Goal: Communication & Community: Answer question/provide support

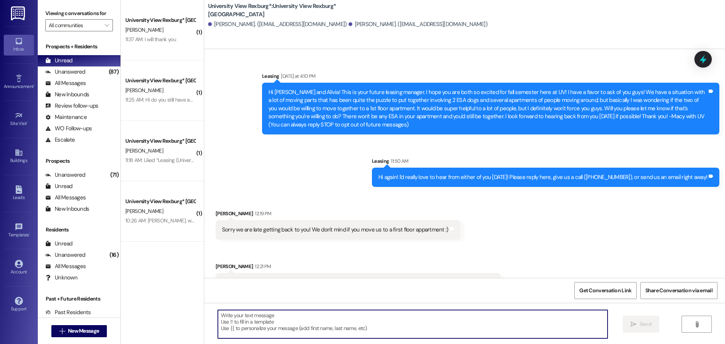
scroll to position [81, 0]
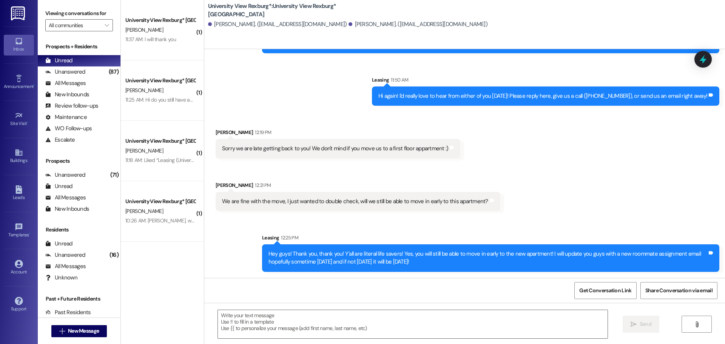
click at [407, 309] on div " Send " at bounding box center [464, 331] width 521 height 57
click at [410, 327] on textarea at bounding box center [413, 324] width 390 height 28
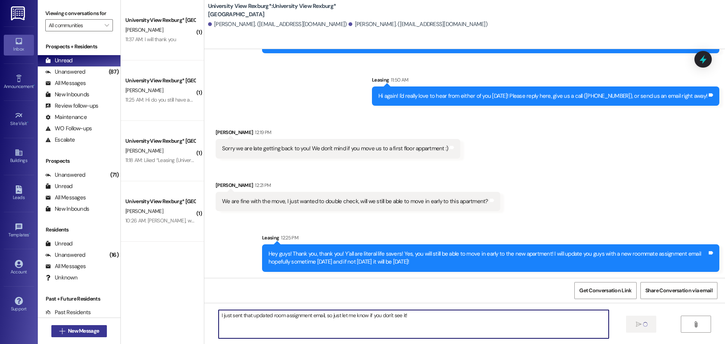
type textarea "I just sent that updated room assignment email, so just let me know if you don'…"
click at [96, 333] on span "New Message" at bounding box center [83, 331] width 31 height 8
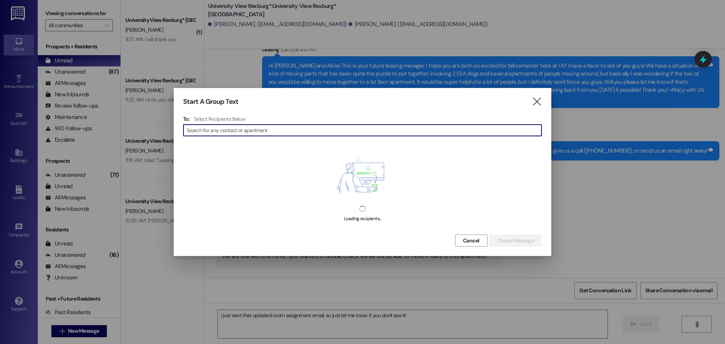
scroll to position [20, 0]
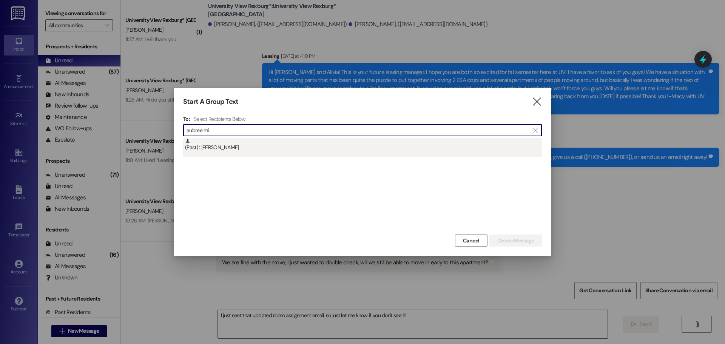
click at [251, 146] on div "(Past) : [PERSON_NAME]" at bounding box center [363, 144] width 357 height 13
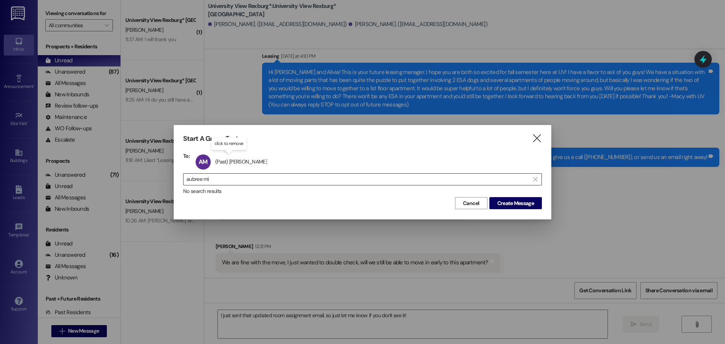
click at [256, 178] on input "aubree mi" at bounding box center [358, 179] width 343 height 11
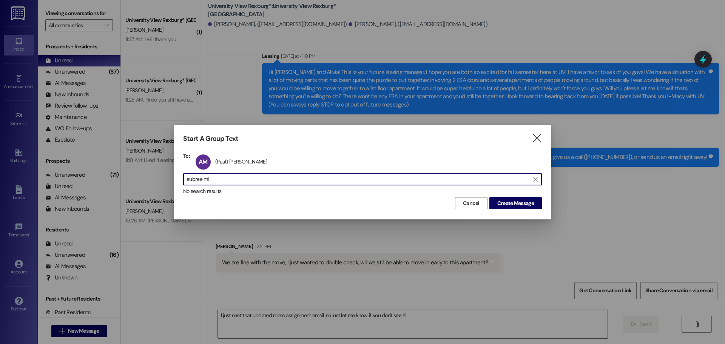
click at [256, 178] on input "aubree mi" at bounding box center [358, 179] width 343 height 11
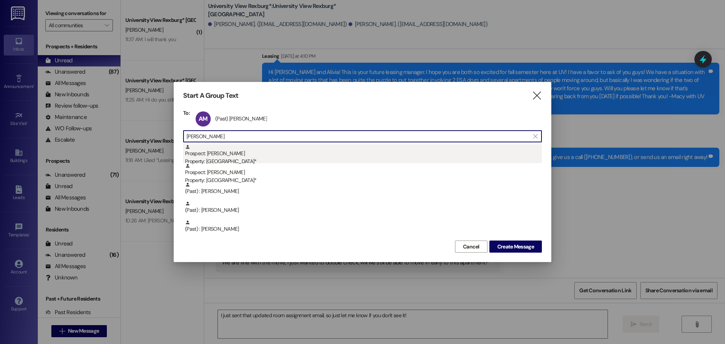
type input "[PERSON_NAME]"
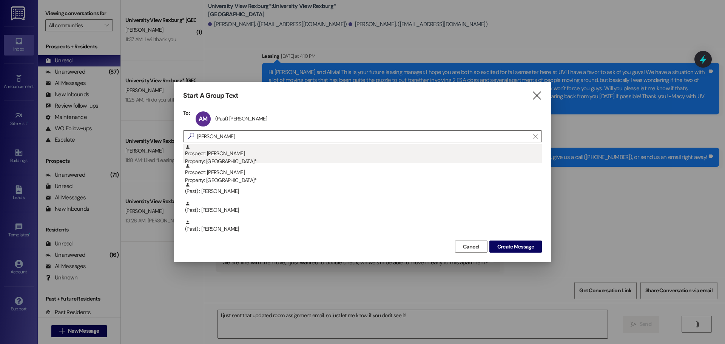
click at [244, 156] on div "Prospect: [PERSON_NAME] Property: [GEOGRAPHIC_DATA]*" at bounding box center [363, 155] width 357 height 22
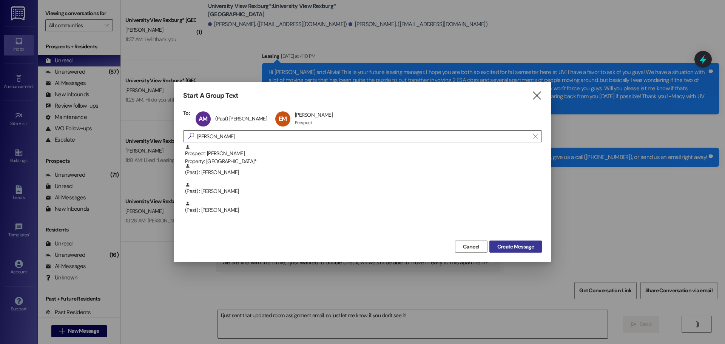
click at [511, 246] on span "Create Message" at bounding box center [515, 247] width 37 height 8
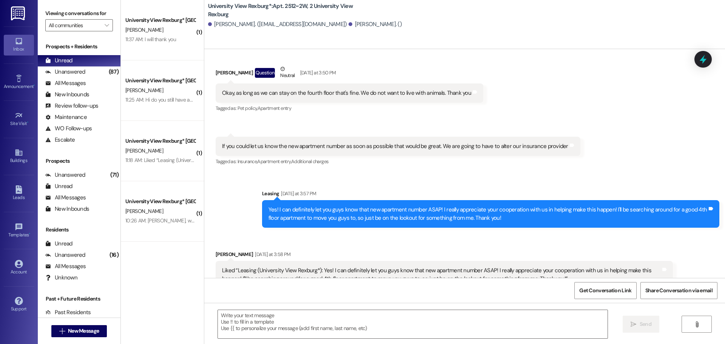
scroll to position [425, 0]
click at [358, 329] on textarea at bounding box center [413, 324] width 390 height 28
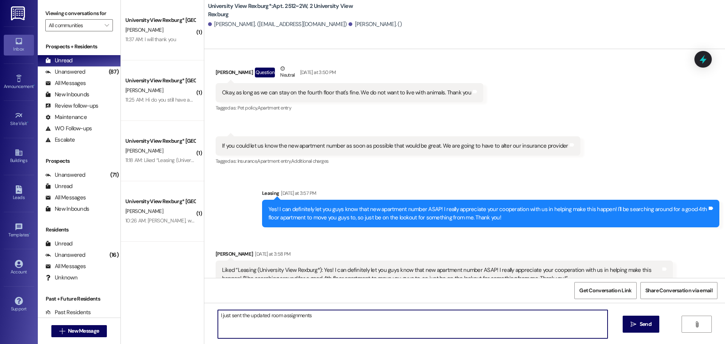
click at [218, 314] on textarea "I just sent the updated room assignments" at bounding box center [413, 324] width 390 height 28
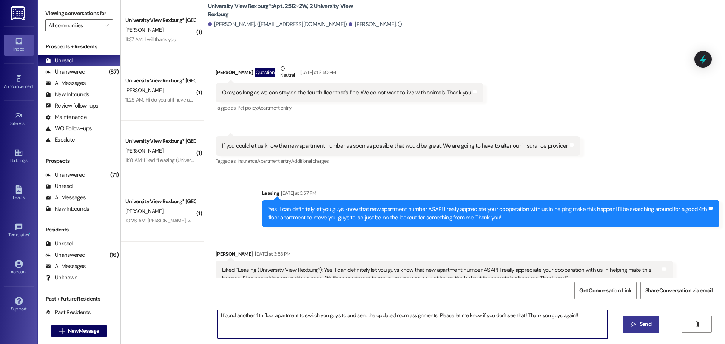
type textarea "I found another 4th floor apartment to switch you guys to and sent the updated …"
click at [650, 331] on button " Send" at bounding box center [641, 324] width 37 height 17
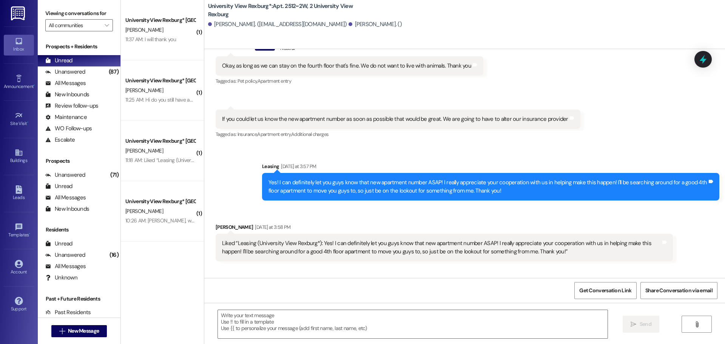
scroll to position [477, 0]
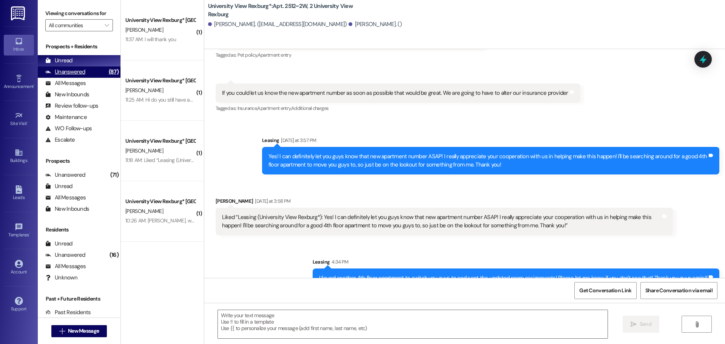
click at [84, 73] on div "Unanswered" at bounding box center [65, 72] width 40 height 8
click at [80, 61] on div "Unread (0)" at bounding box center [79, 60] width 83 height 11
